Goal: Task Accomplishment & Management: Manage account settings

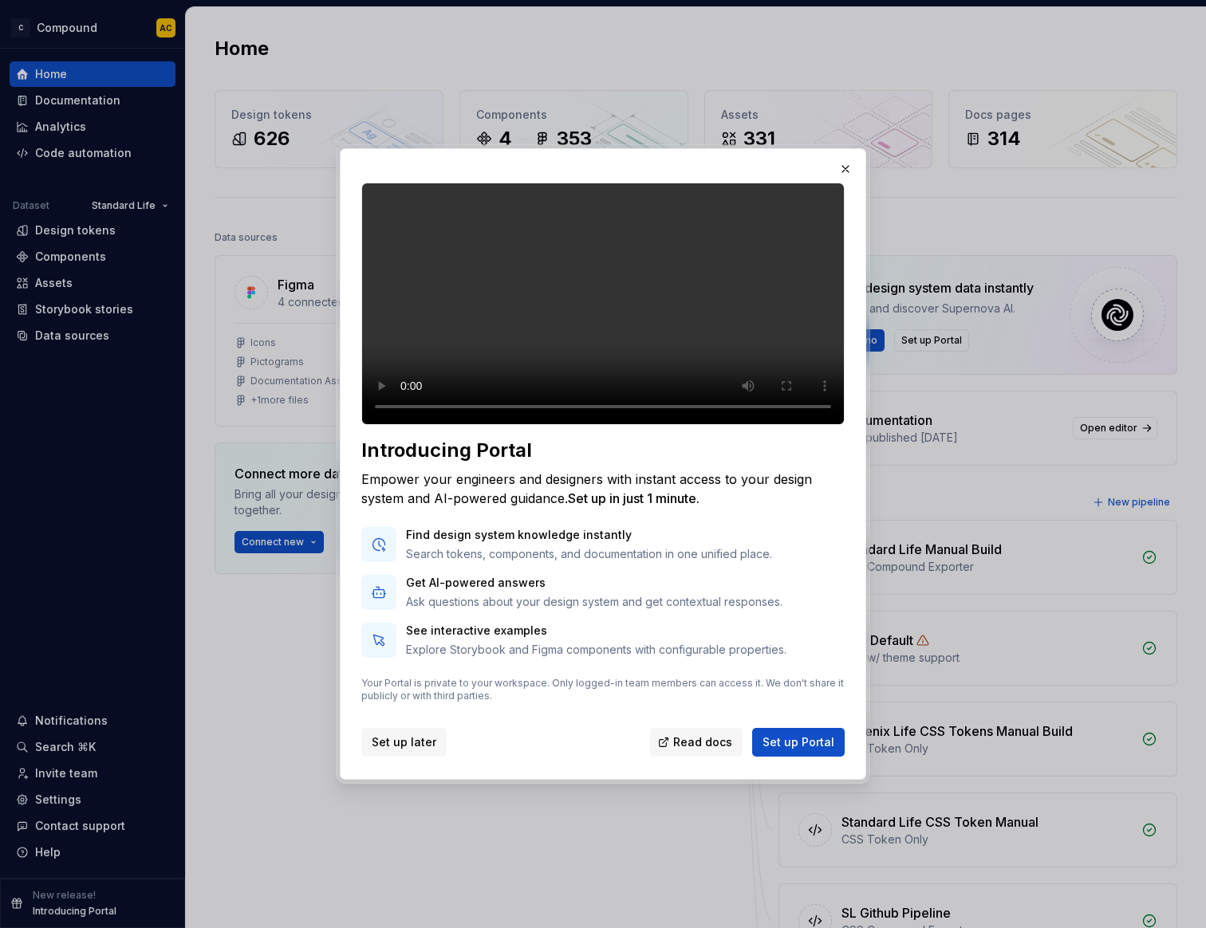
click at [407, 750] on span "Set up later" at bounding box center [404, 742] width 65 height 16
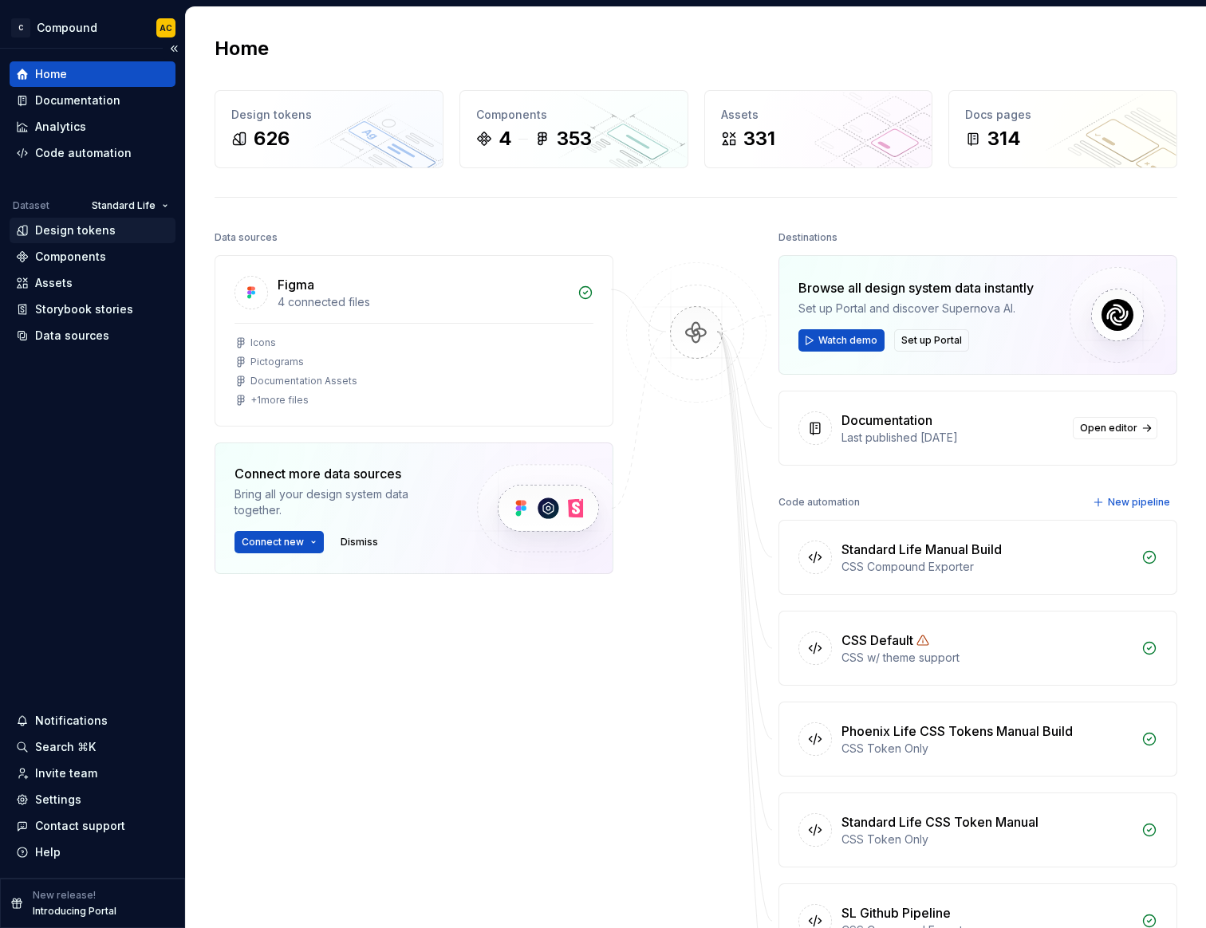
click at [69, 226] on div "Design tokens" at bounding box center [75, 230] width 81 height 16
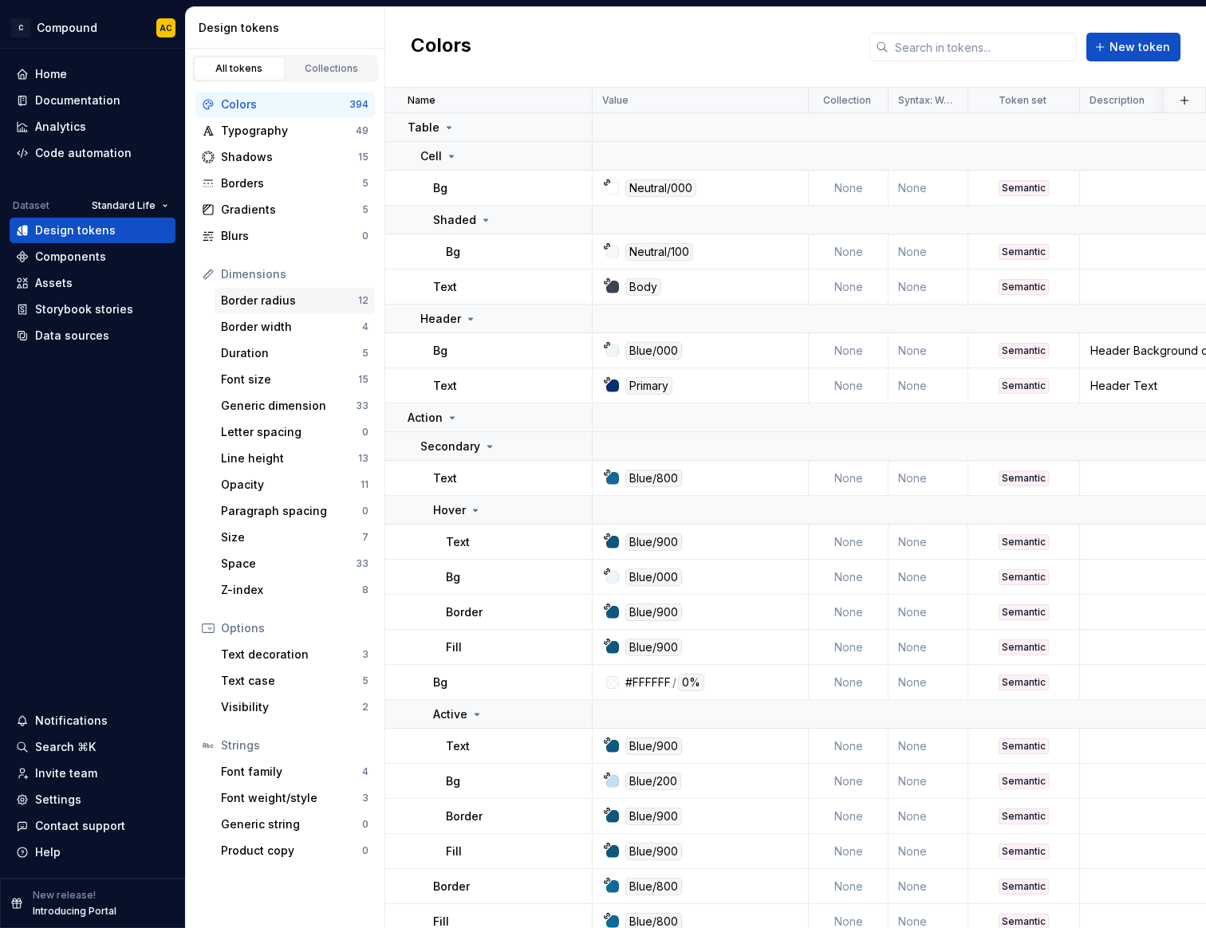
click at [239, 293] on div "Border radius" at bounding box center [289, 301] width 137 height 16
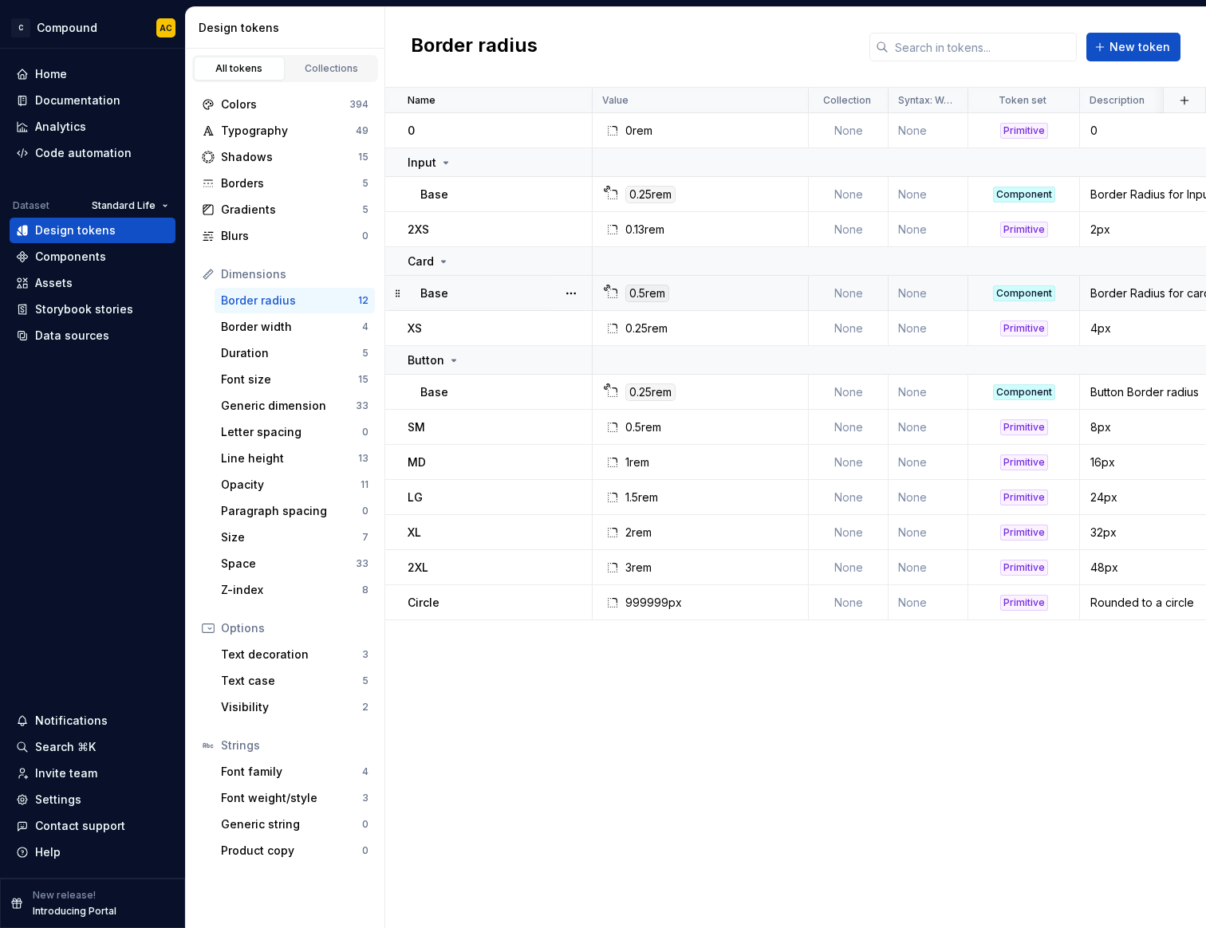
click at [645, 297] on div "0.5rem" at bounding box center [647, 294] width 44 height 18
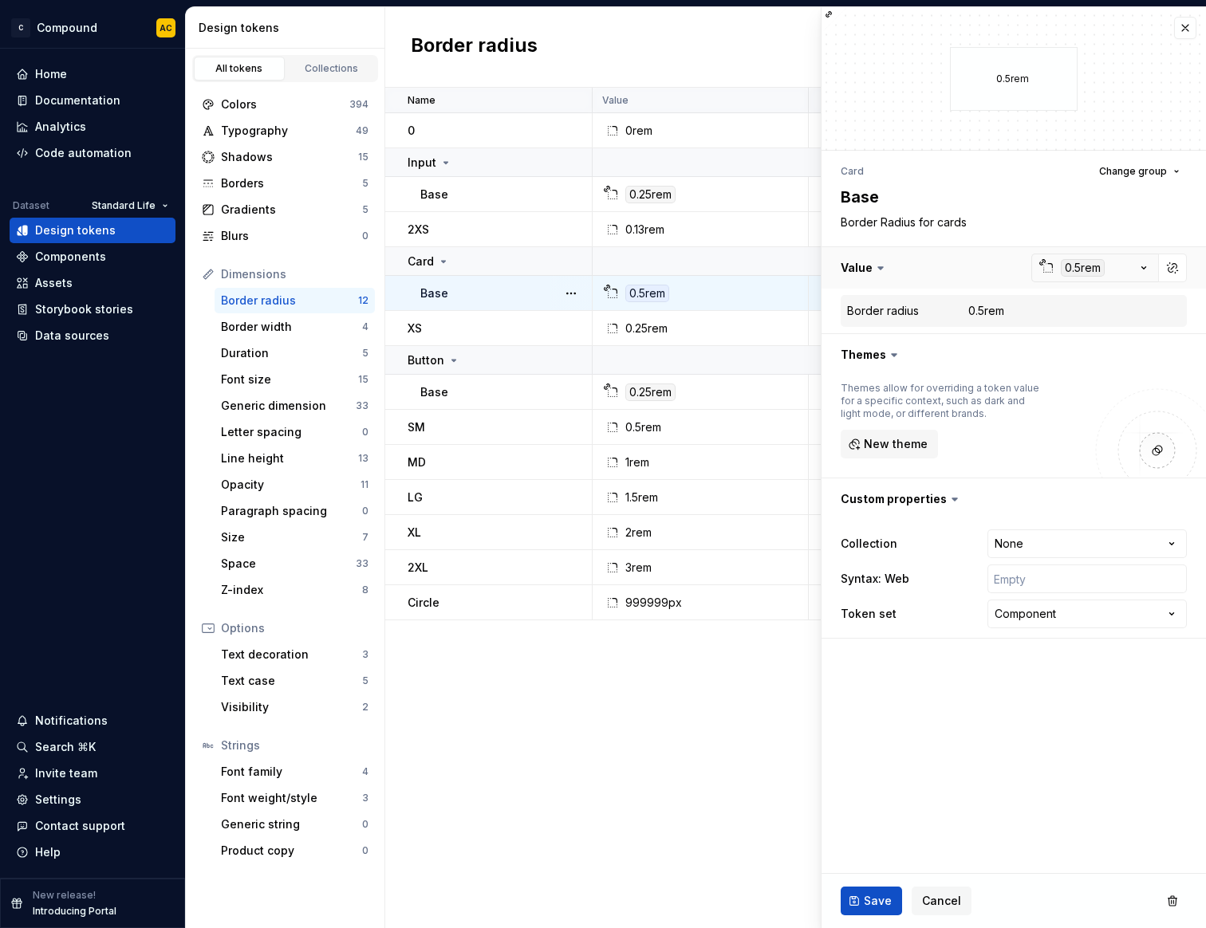
click at [1093, 269] on button "button" at bounding box center [1013, 267] width 384 height 41
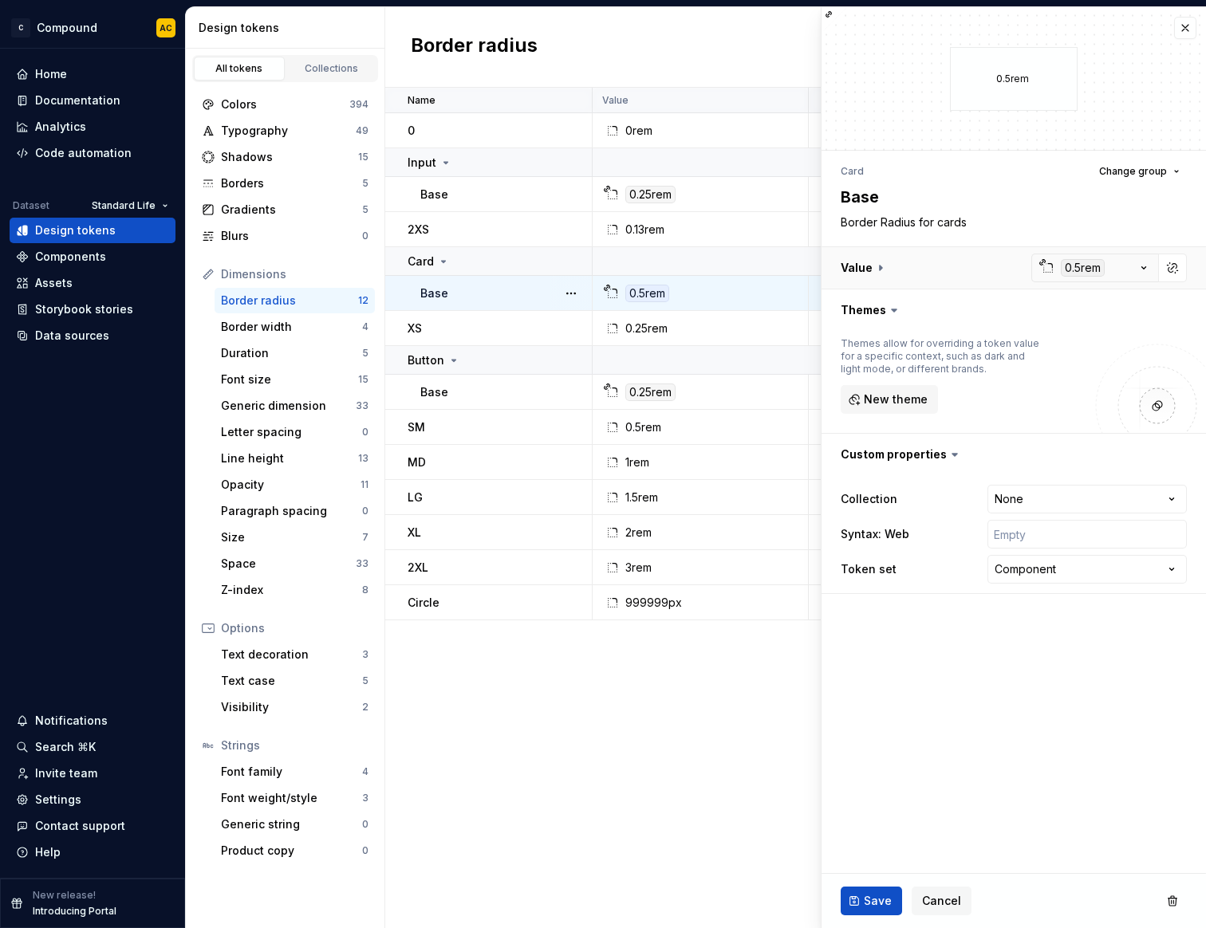
click at [1093, 269] on button "button" at bounding box center [1013, 267] width 384 height 41
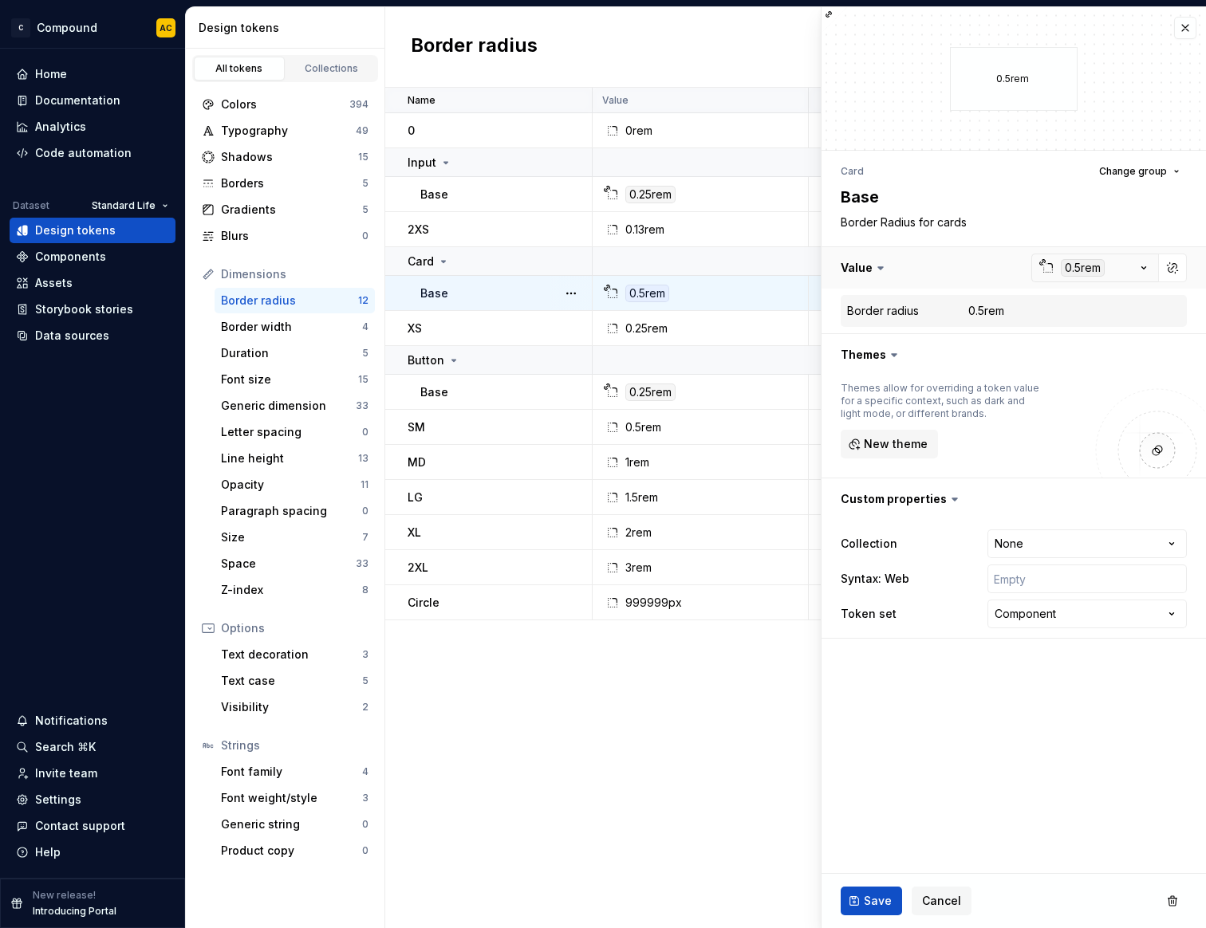
click at [1152, 275] on button "button" at bounding box center [1013, 267] width 384 height 41
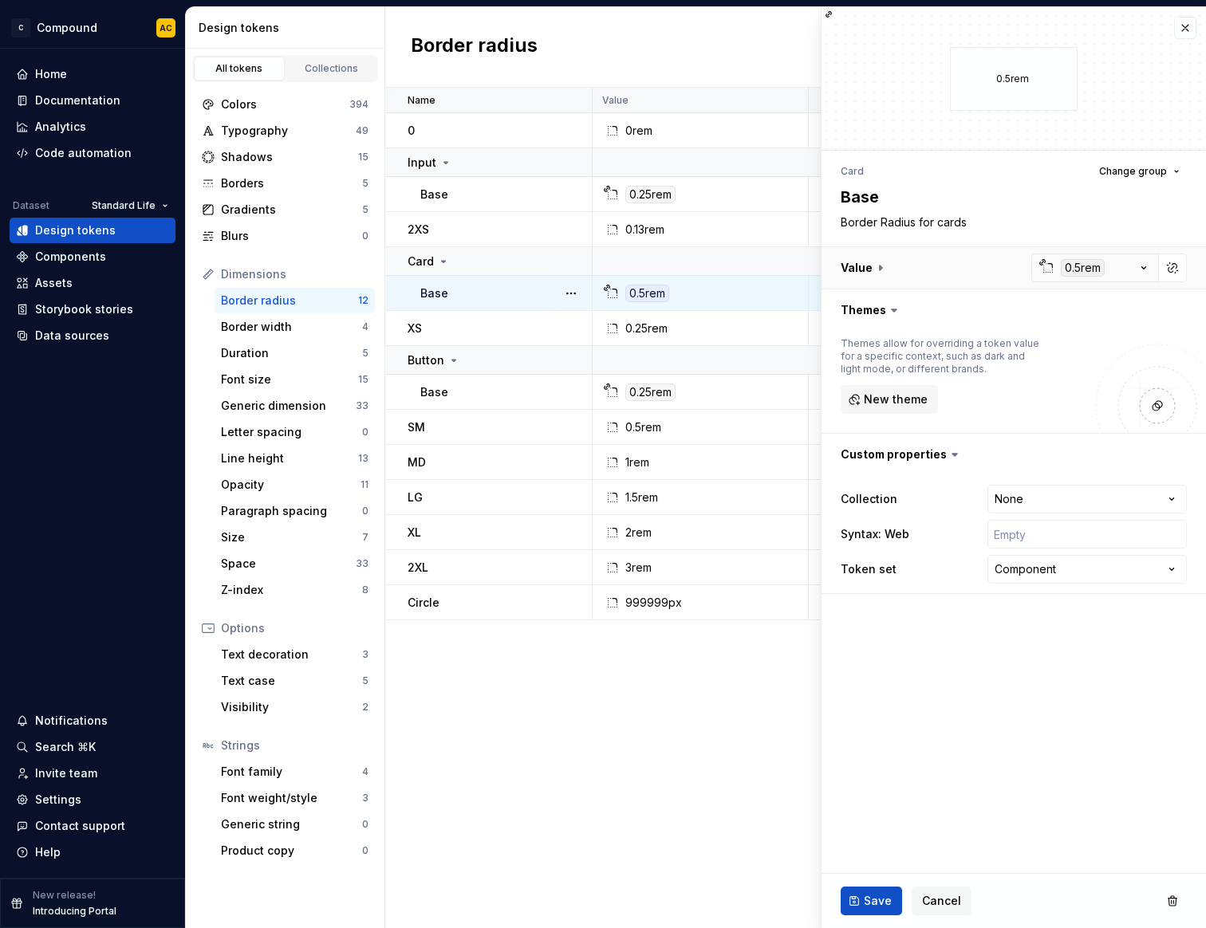
click at [1152, 275] on button "button" at bounding box center [1013, 267] width 384 height 41
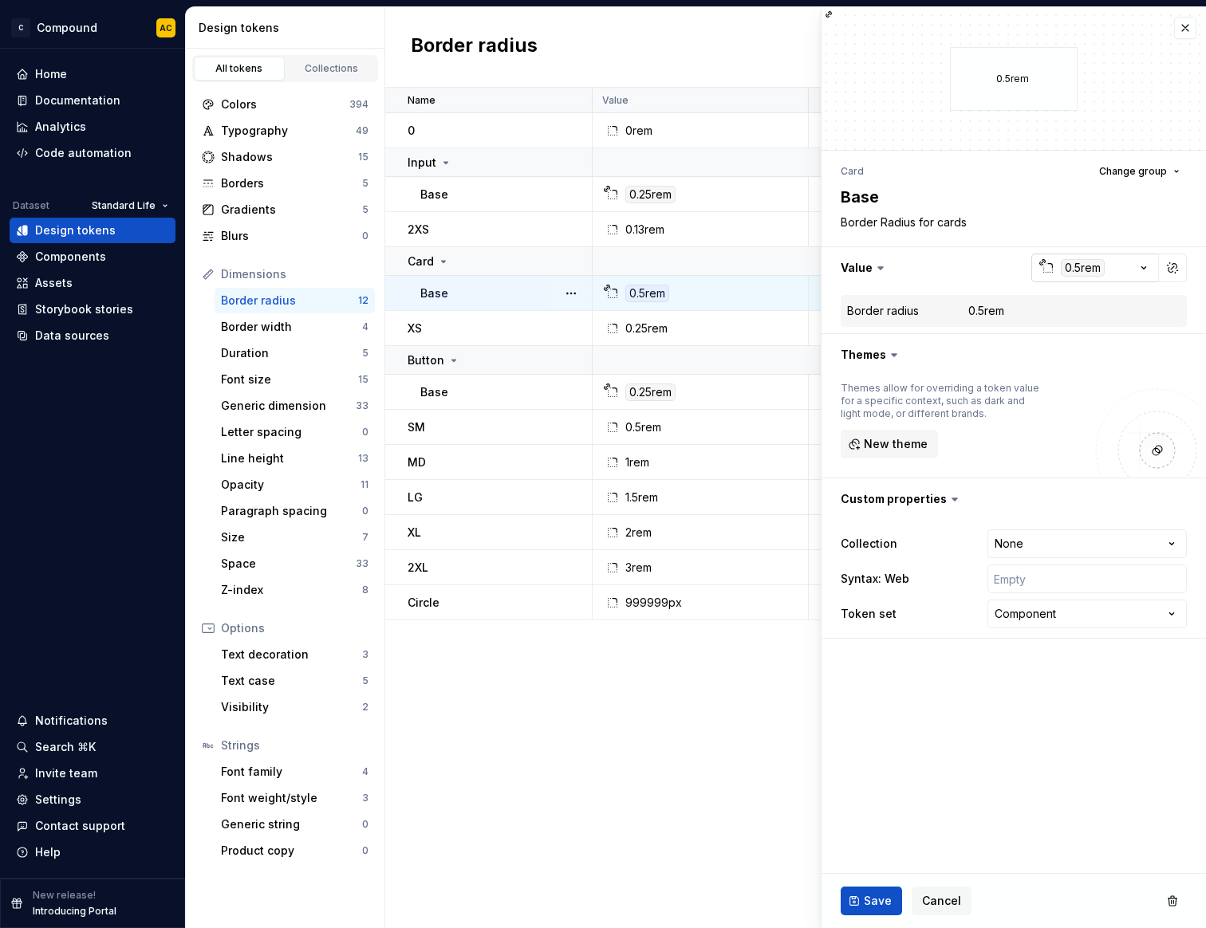
click at [1053, 270] on icon "button" at bounding box center [1048, 268] width 13 height 13
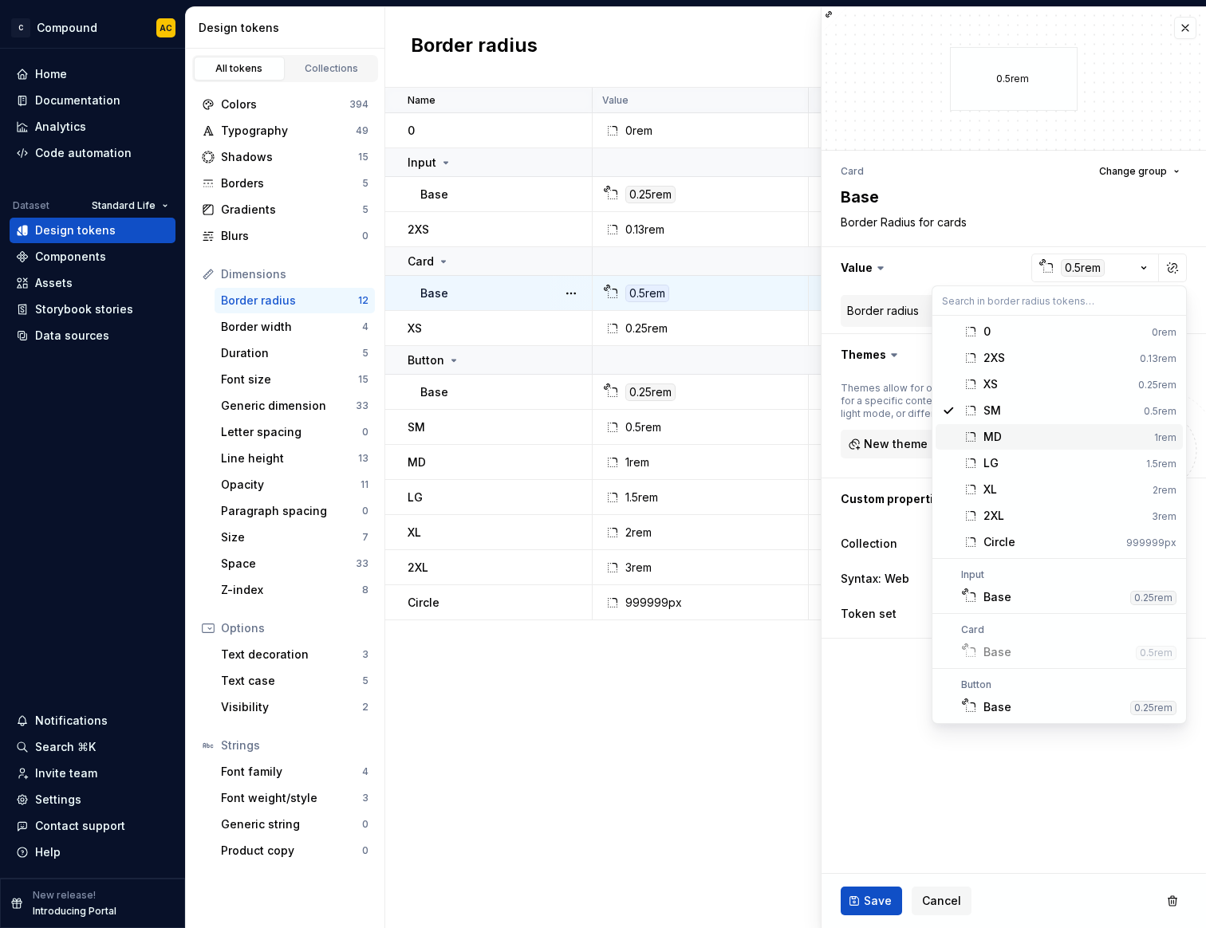
click at [1034, 438] on div "MD" at bounding box center [1065, 437] width 164 height 16
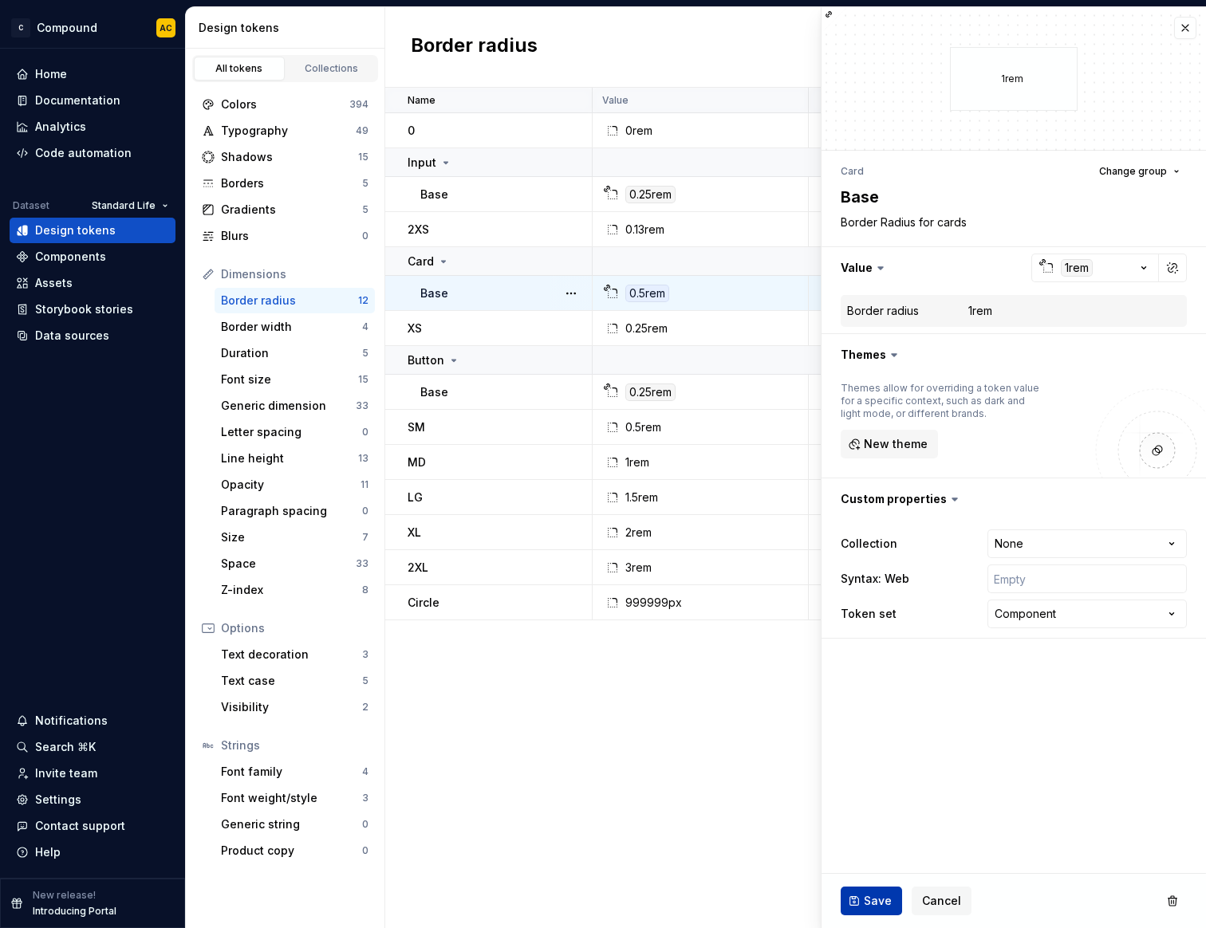
click at [895, 909] on button "Save" at bounding box center [871, 901] width 61 height 29
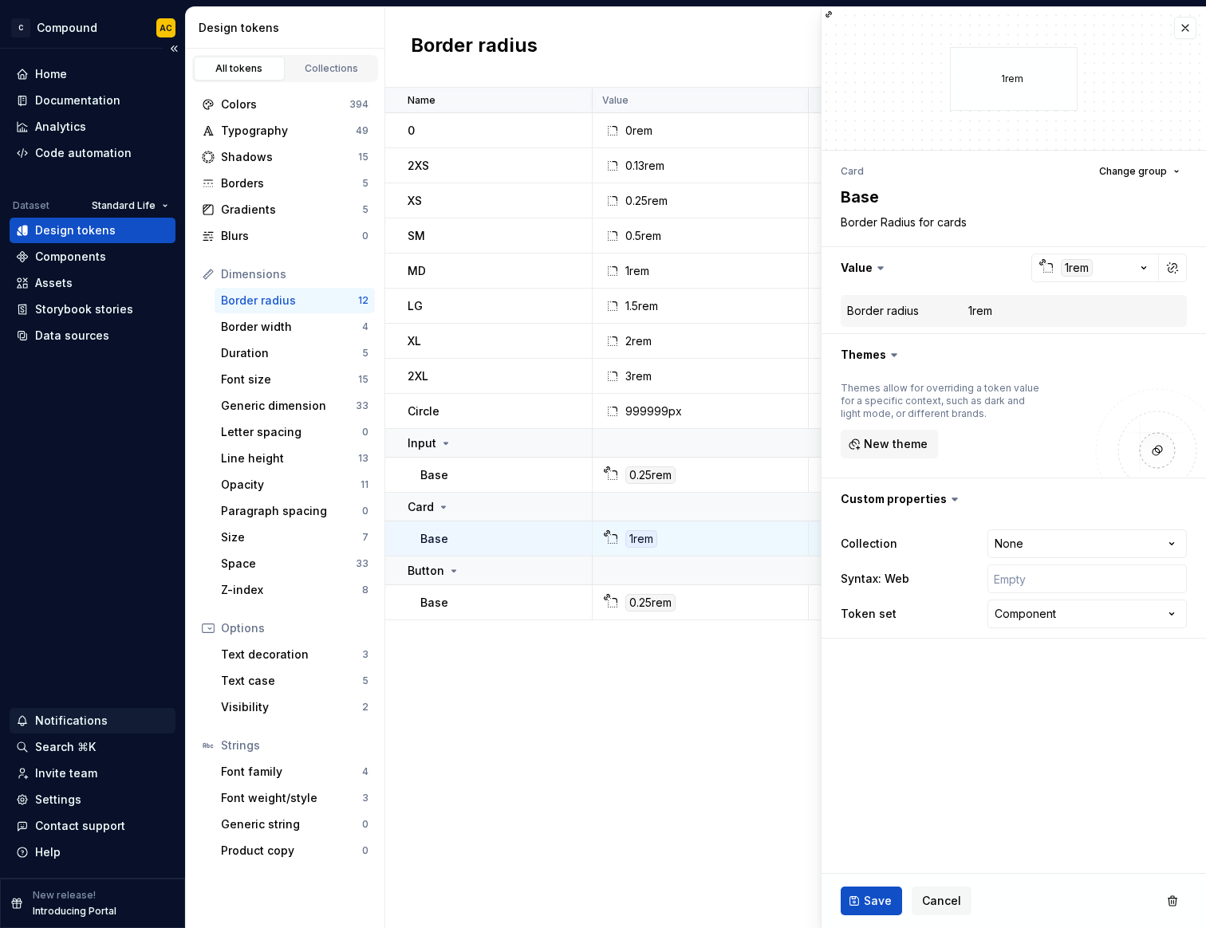
type textarea "*"
